Goal: Task Accomplishment & Management: Manage account settings

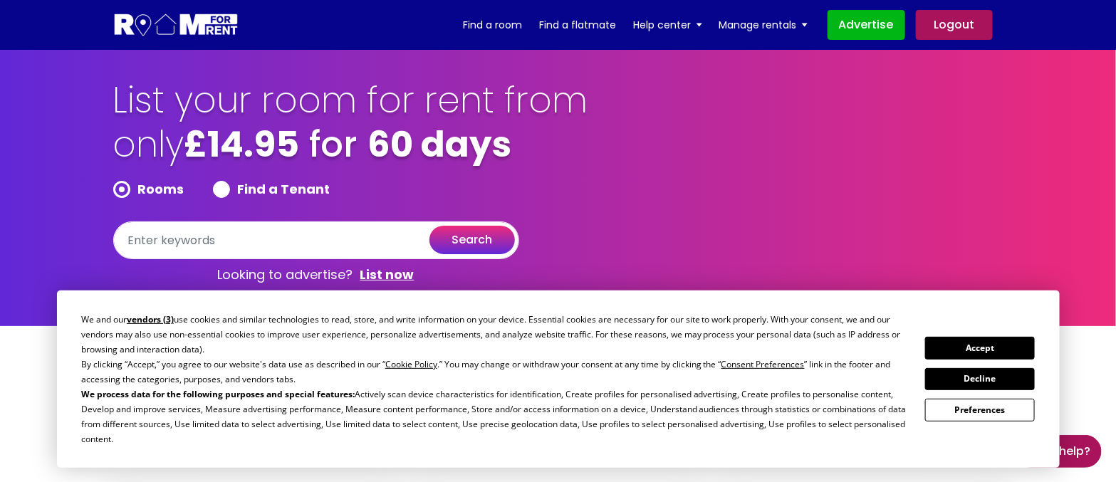
click at [988, 350] on button "Accept" at bounding box center [980, 348] width 110 height 22
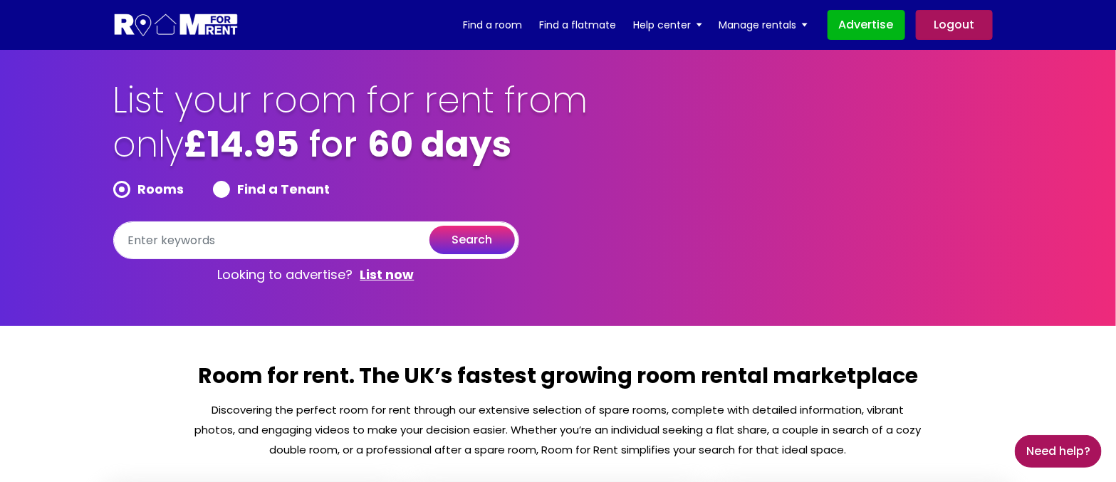
drag, startPoint x: 950, startPoint y: 112, endPoint x: 942, endPoint y: 123, distance: 13.2
click at [950, 113] on div "List your room for rent from only £14.95 for 60 days Rooms Find a Tenant search…" at bounding box center [558, 184] width 911 height 212
click at [836, 283] on div "List your room for rent from only £14.95 for 60 days Rooms Find a Tenant search…" at bounding box center [558, 184] width 911 height 212
click at [967, 24] on link "Logout" at bounding box center [954, 25] width 77 height 30
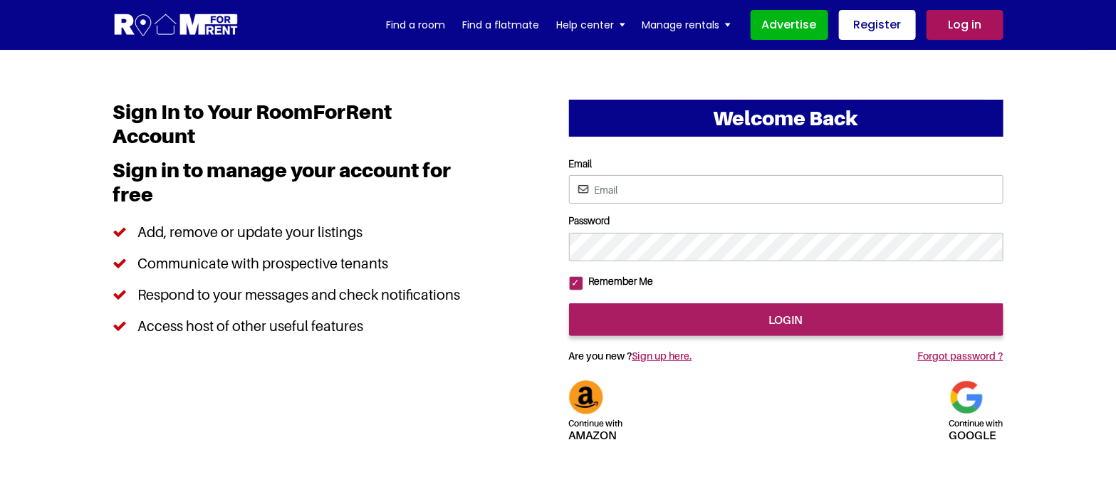
type input "[EMAIL_ADDRESS][DOMAIN_NAME]"
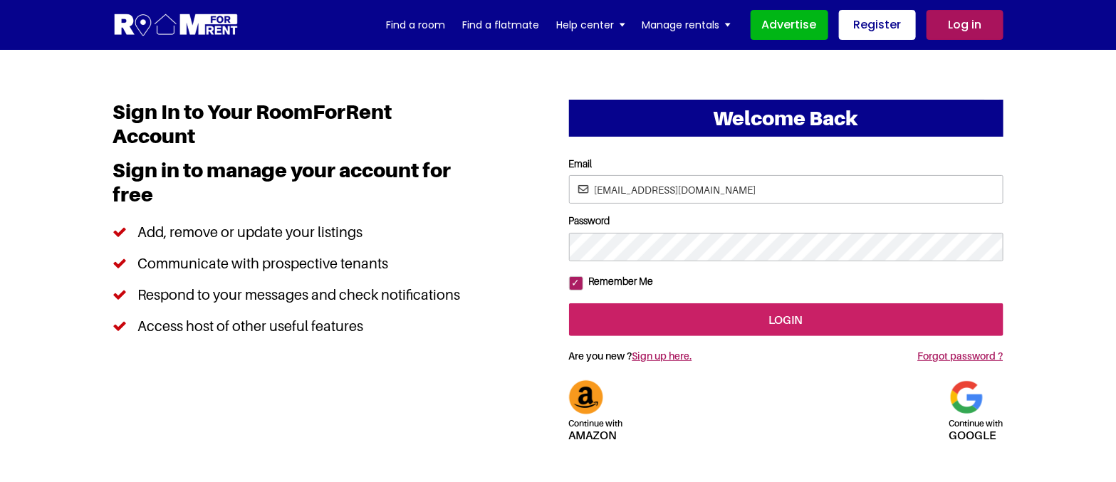
click at [768, 336] on input "login" at bounding box center [786, 319] width 434 height 33
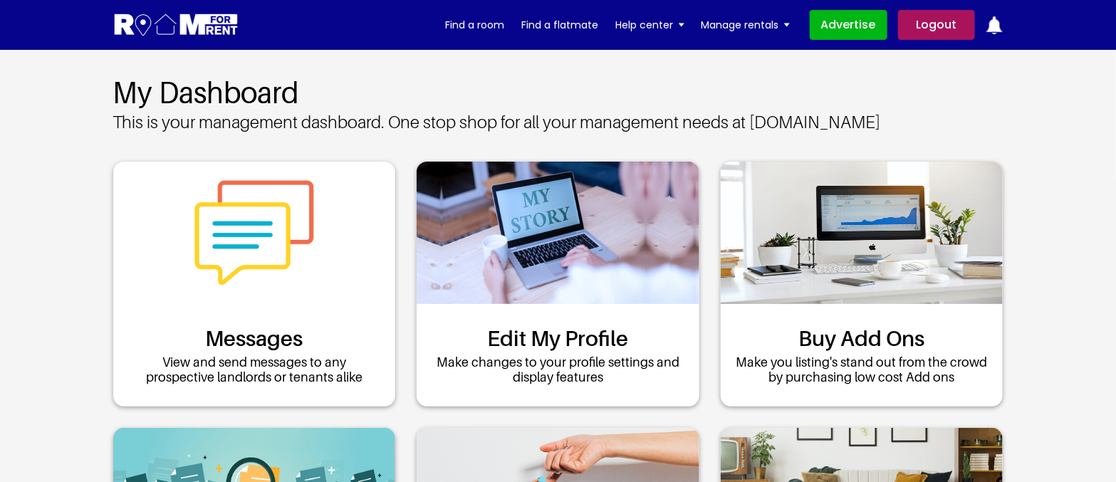
click at [938, 28] on link "Logout" at bounding box center [936, 25] width 77 height 30
